Goal: Transaction & Acquisition: Book appointment/travel/reservation

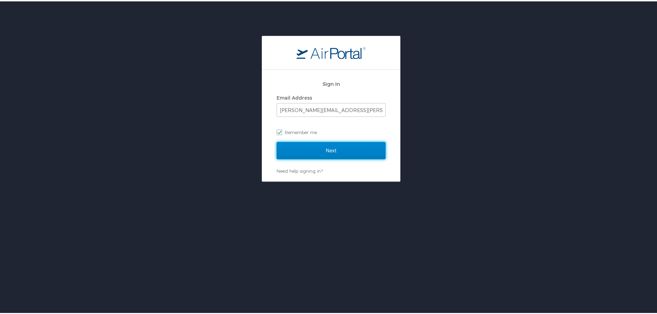
click at [290, 148] on input "Next" at bounding box center [330, 149] width 109 height 17
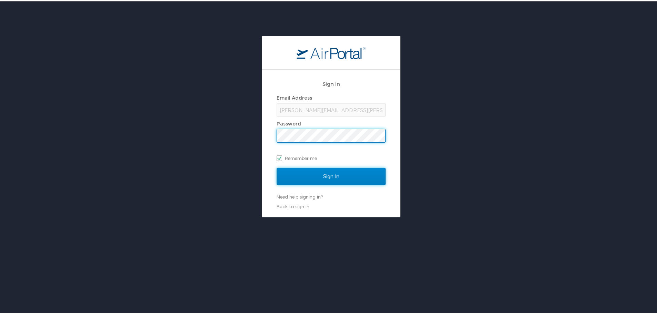
click at [338, 180] on input "Sign In" at bounding box center [330, 174] width 109 height 17
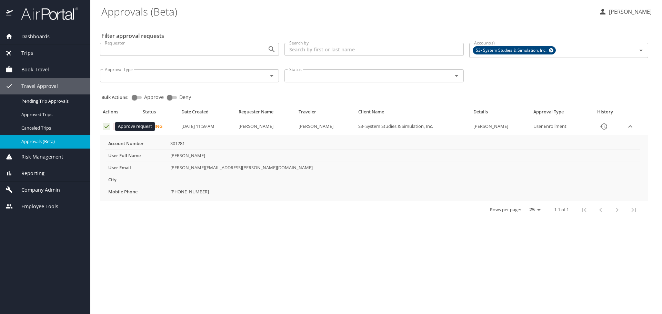
click at [105, 125] on icon "Approval table" at bounding box center [106, 126] width 7 height 7
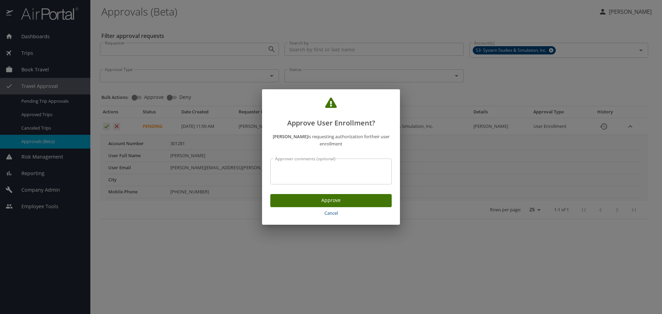
click at [365, 199] on span "Approve" at bounding box center [331, 200] width 110 height 9
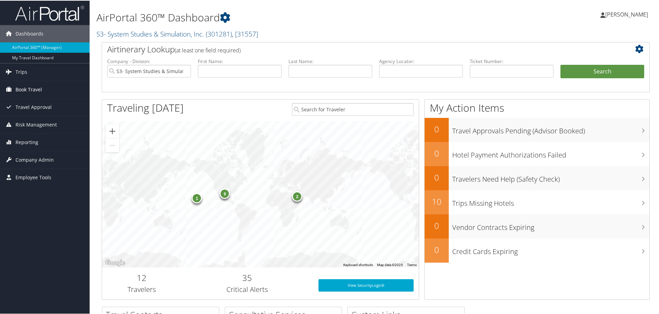
click at [38, 87] on span "Book Travel" at bounding box center [29, 88] width 27 height 17
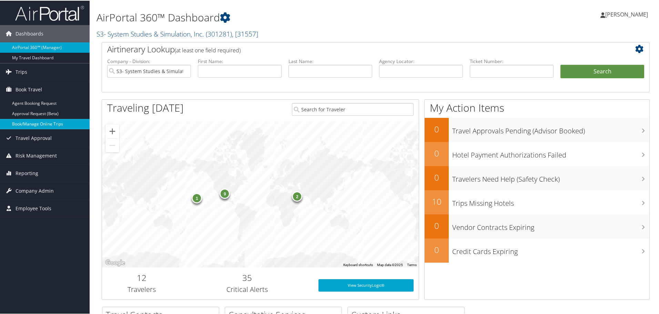
click at [50, 127] on link "Book/Manage Online Trips" at bounding box center [45, 123] width 90 height 10
